Goal: Task Accomplishment & Management: Complete application form

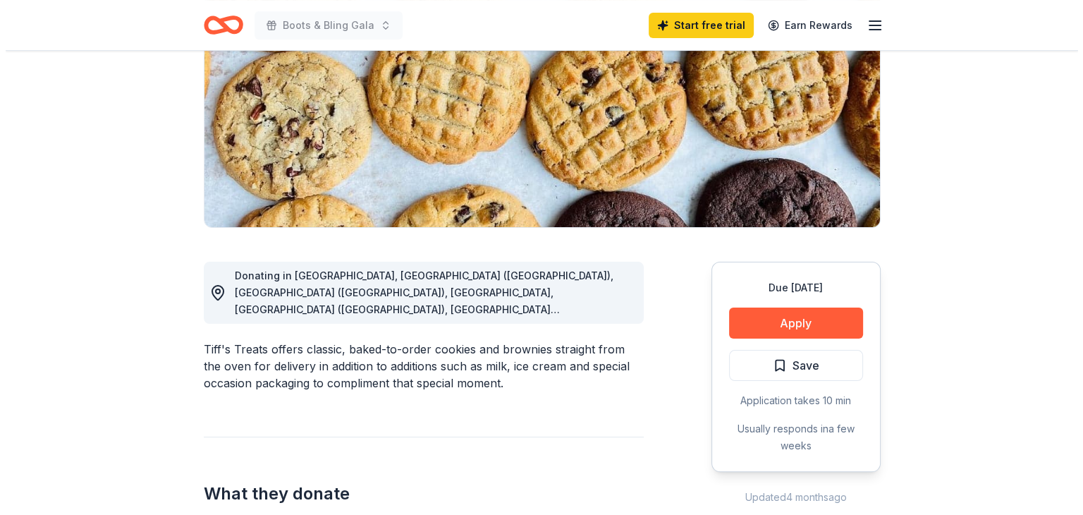
scroll to position [212, 0]
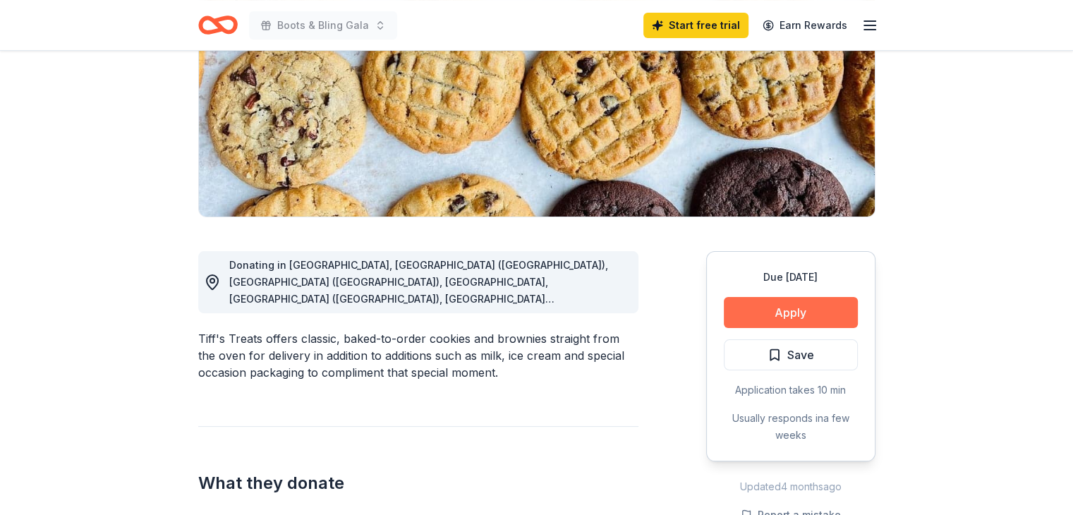
click at [818, 307] on button "Apply" at bounding box center [791, 312] width 134 height 31
click at [825, 311] on button "Apply" at bounding box center [791, 312] width 134 height 31
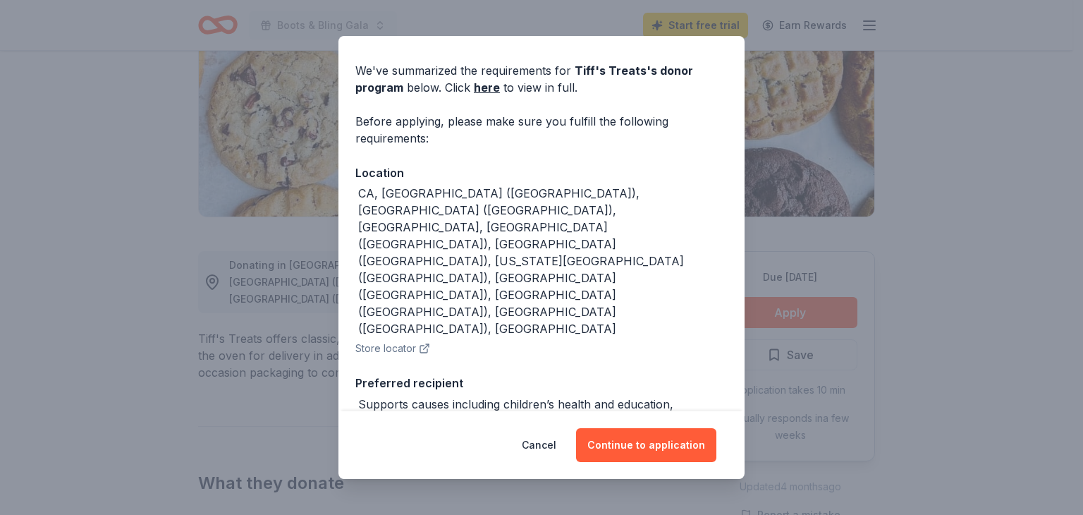
scroll to position [0, 0]
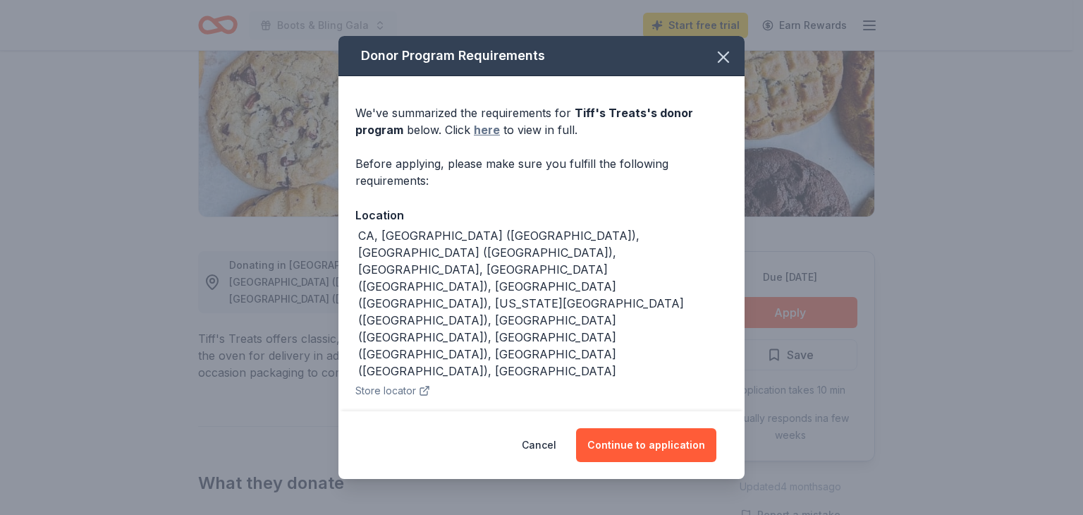
click at [480, 130] on link "here" at bounding box center [487, 129] width 26 height 17
click at [638, 443] on button "Continue to application" at bounding box center [646, 445] width 140 height 34
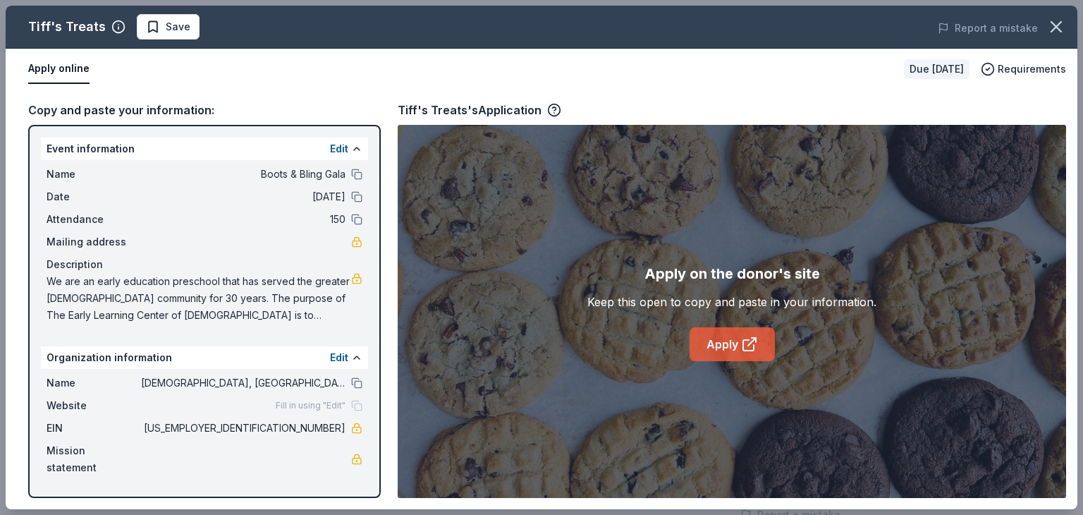
click at [736, 351] on link "Apply" at bounding box center [732, 344] width 85 height 34
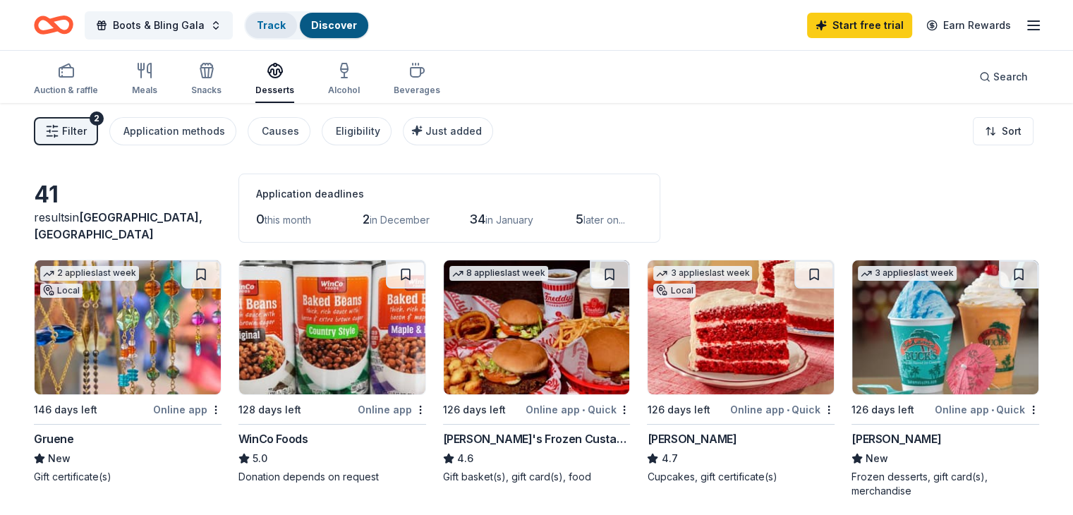
click at [297, 23] on div "Track" at bounding box center [270, 25] width 51 height 25
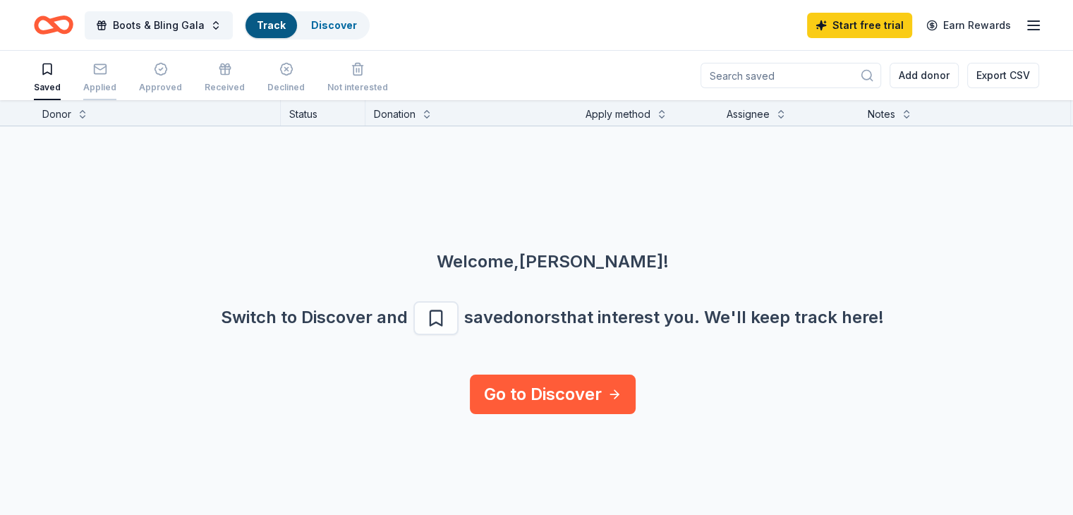
click at [116, 74] on div "Applied" at bounding box center [99, 77] width 33 height 31
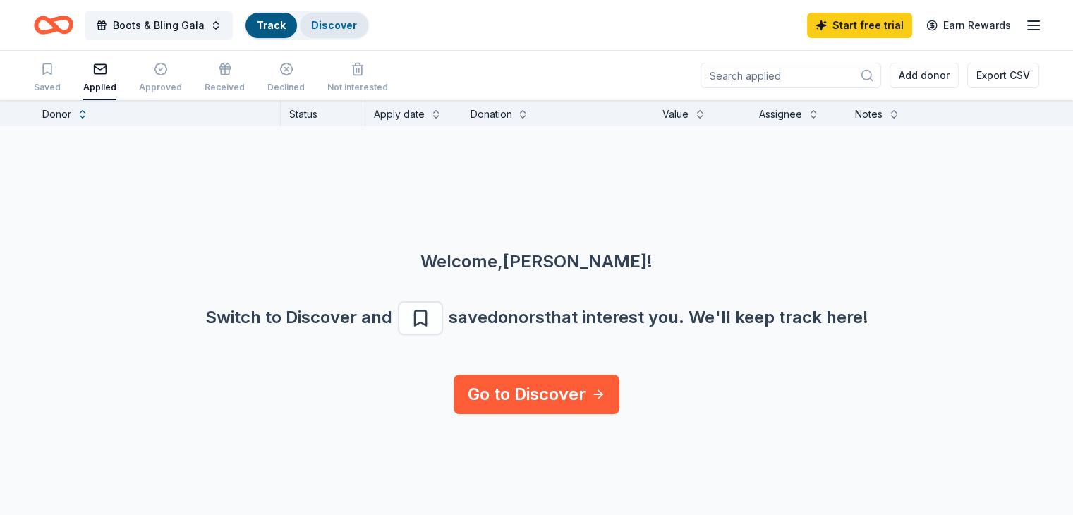
click at [352, 25] on link "Discover" at bounding box center [334, 25] width 46 height 12
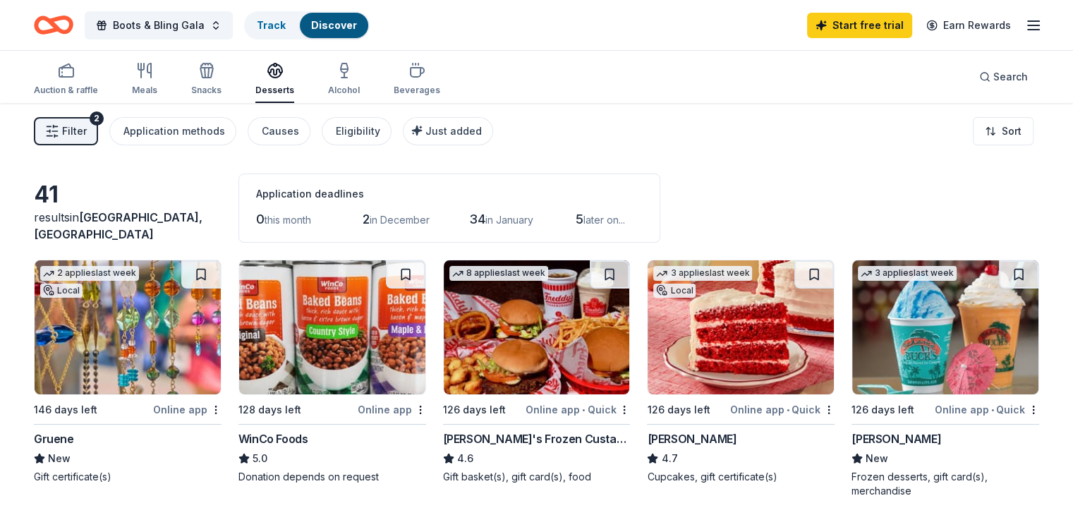
click at [1025, 19] on icon "button" at bounding box center [1033, 25] width 17 height 17
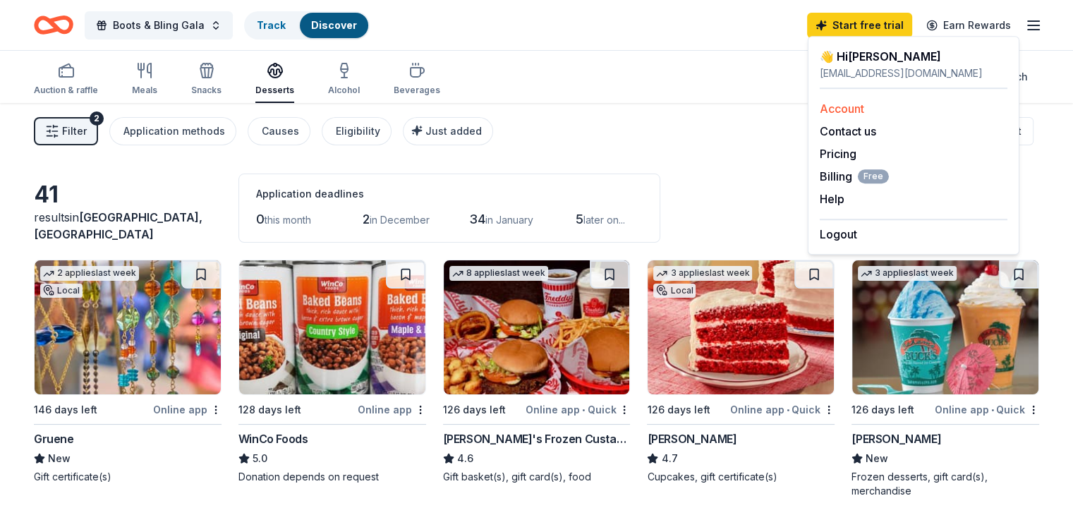
click at [841, 107] on link "Account" at bounding box center [842, 109] width 44 height 14
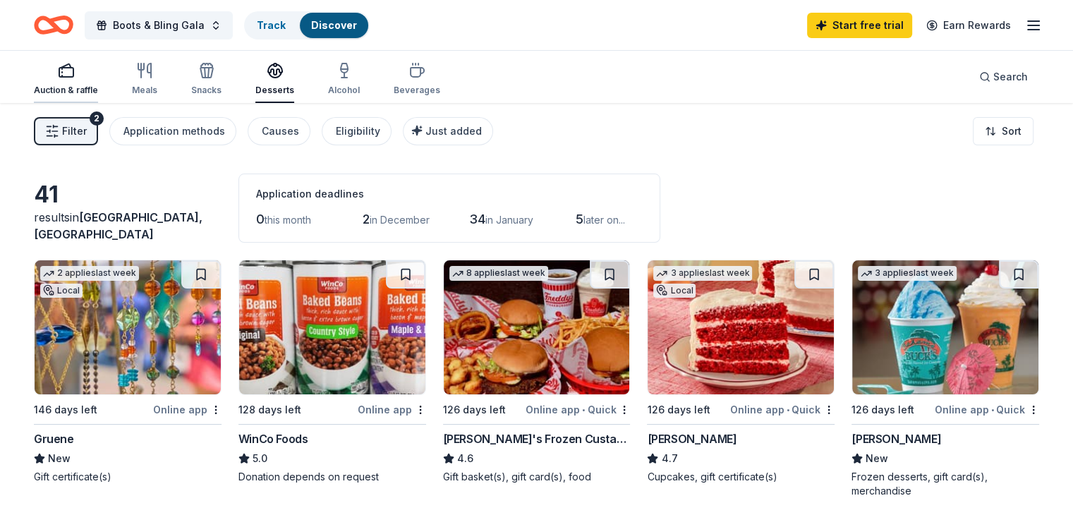
click at [87, 83] on div "Auction & raffle" at bounding box center [66, 79] width 64 height 34
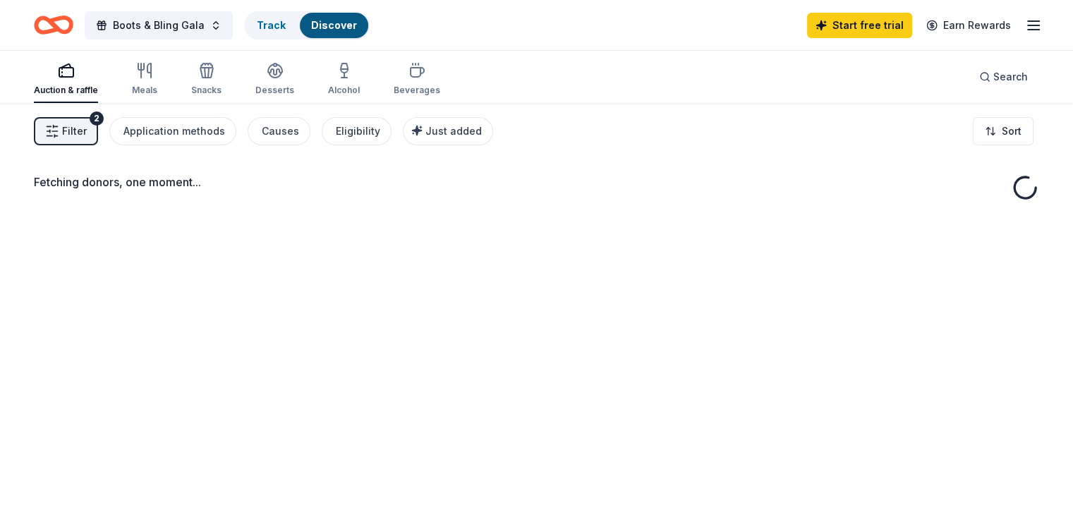
click at [87, 133] on span "Filter" at bounding box center [74, 131] width 25 height 17
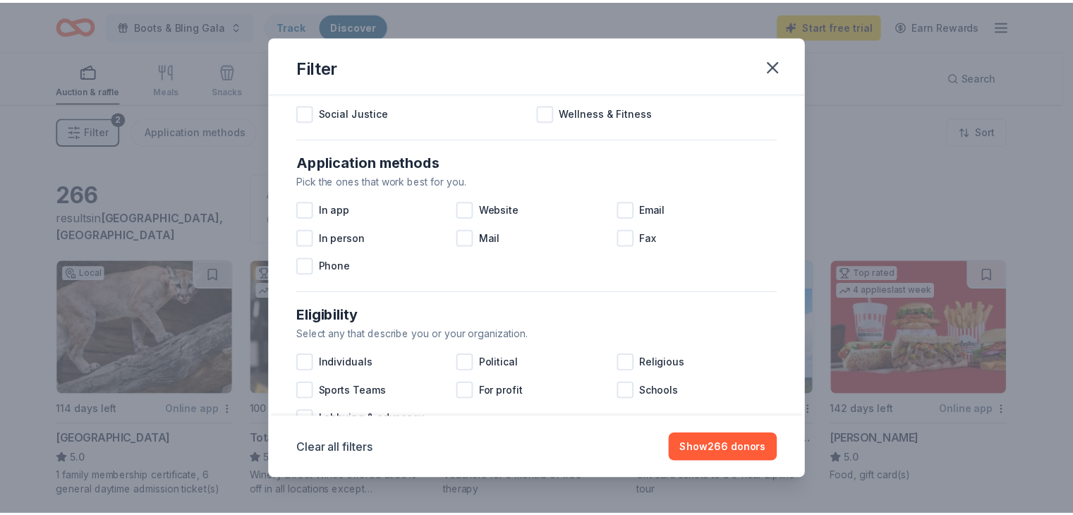
scroll to position [212, 0]
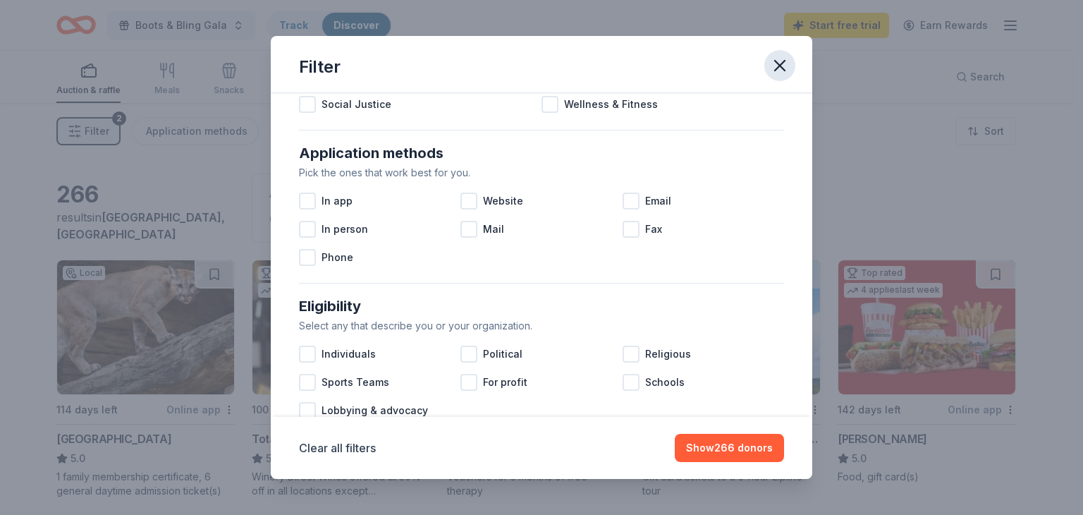
click at [772, 61] on icon "button" at bounding box center [780, 66] width 20 height 20
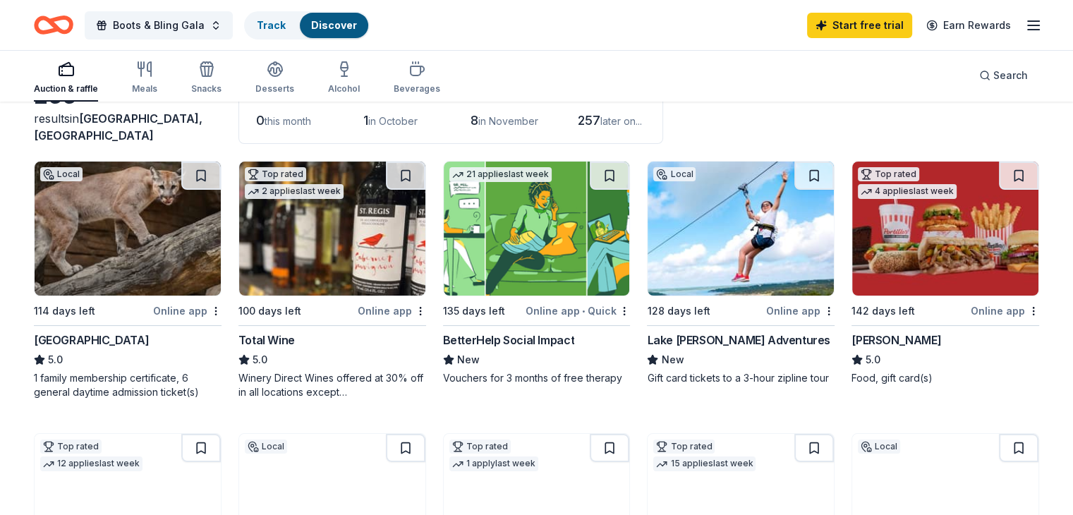
scroll to position [0, 0]
